Goal: Task Accomplishment & Management: Use online tool/utility

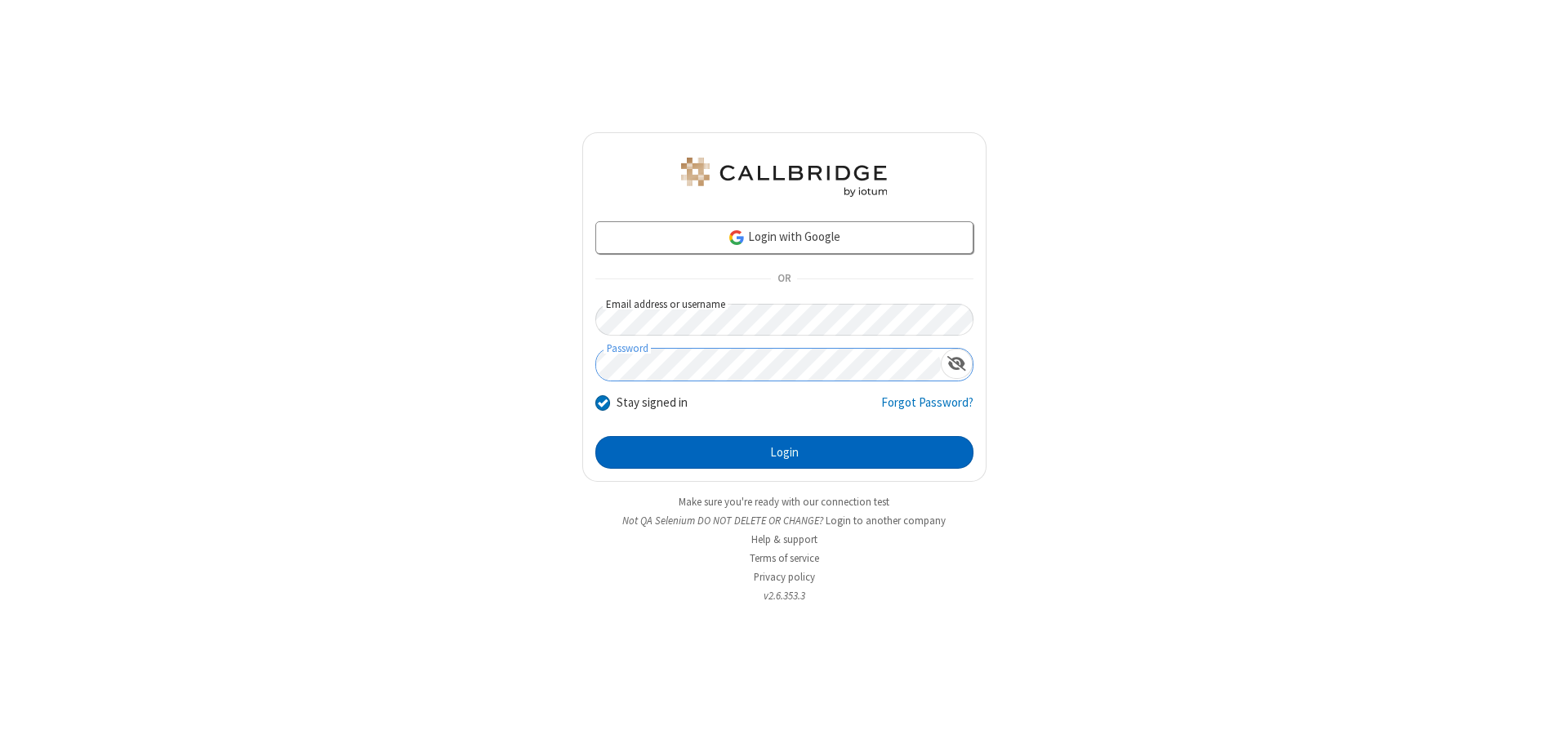
click at [784, 453] on button "Login" at bounding box center [784, 452] width 379 height 33
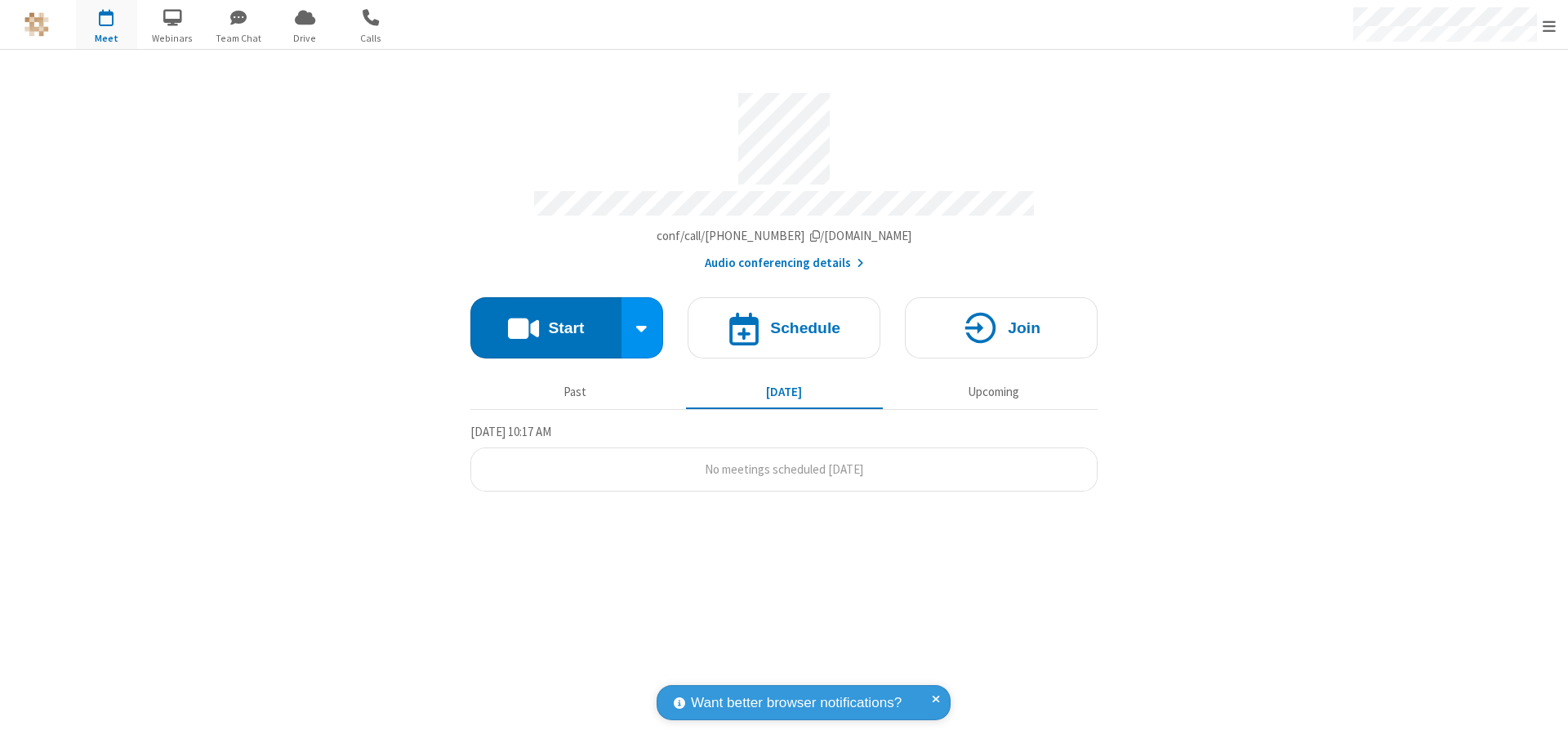
click at [546, 320] on button "Start" at bounding box center [546, 327] width 151 height 61
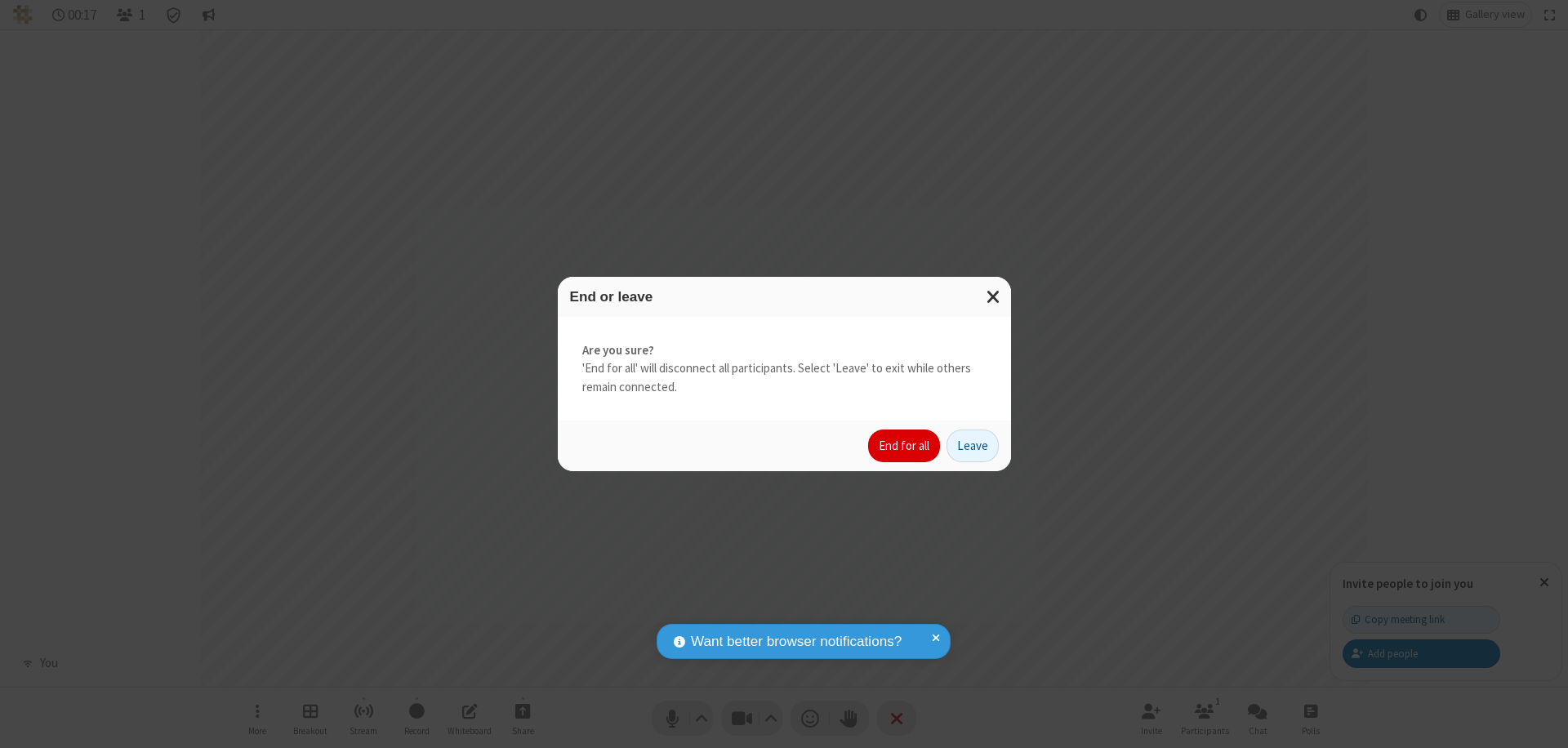
click at [905, 446] on button "End for all" at bounding box center [904, 446] width 72 height 33
